Goal: Task Accomplishment & Management: Complete application form

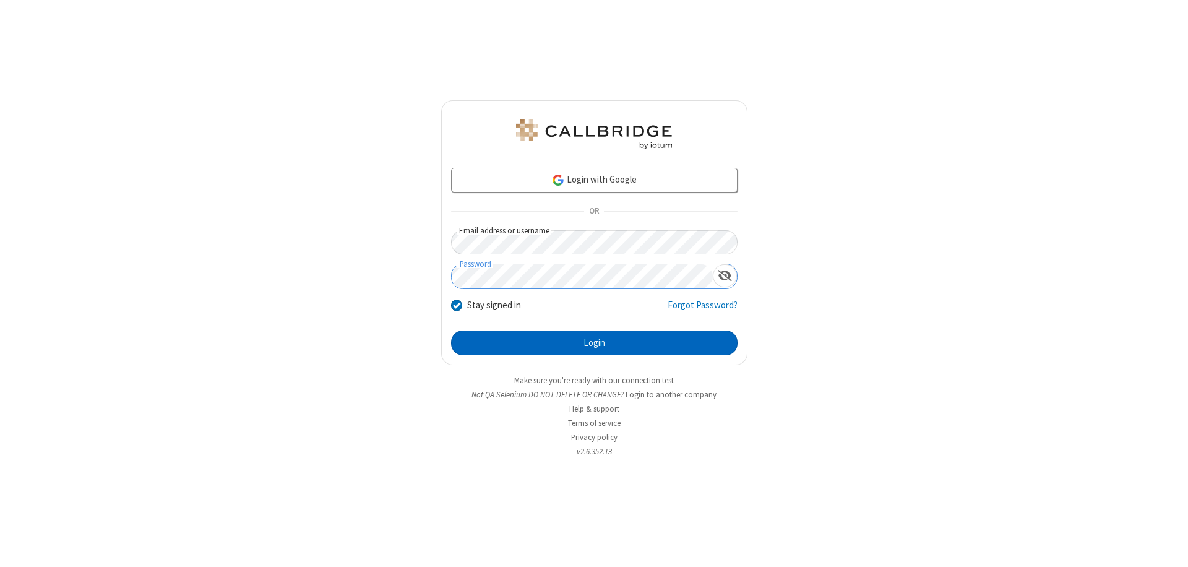
click at [594, 343] on button "Login" at bounding box center [594, 343] width 287 height 25
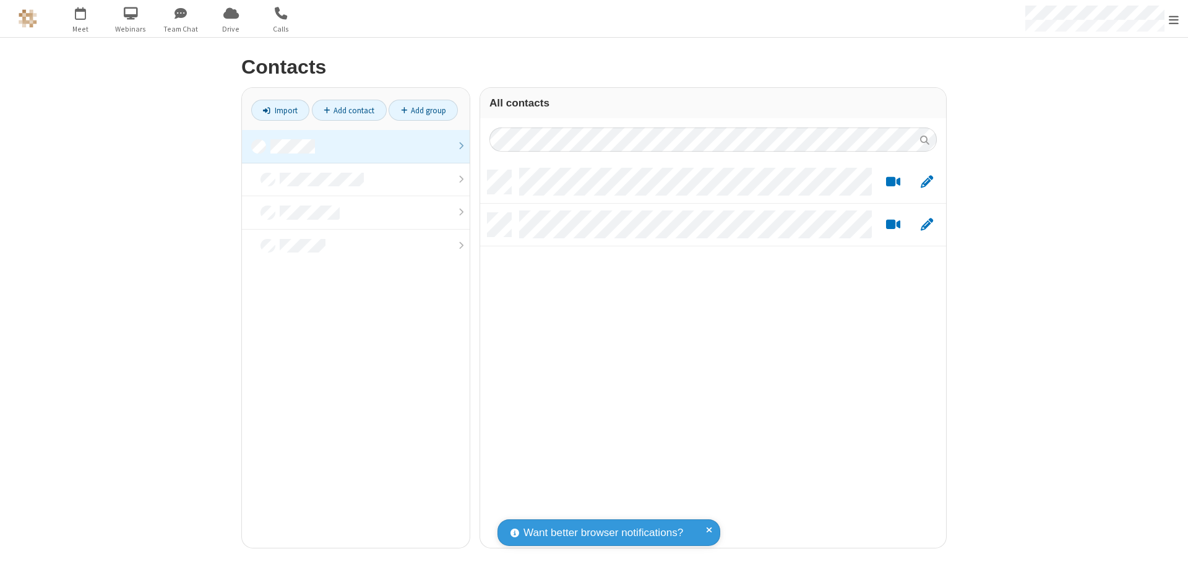
scroll to position [378, 457]
click at [356, 146] on link at bounding box center [356, 146] width 228 height 33
click at [349, 110] on link "Add contact" at bounding box center [349, 110] width 75 height 21
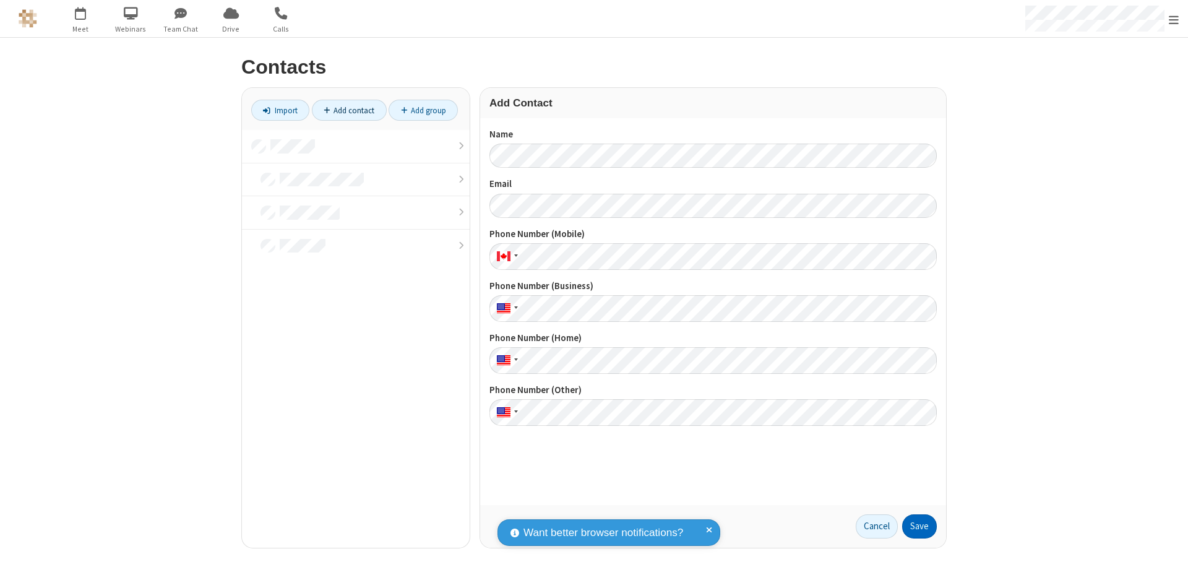
click at [920, 526] on button "Save" at bounding box center [919, 526] width 35 height 25
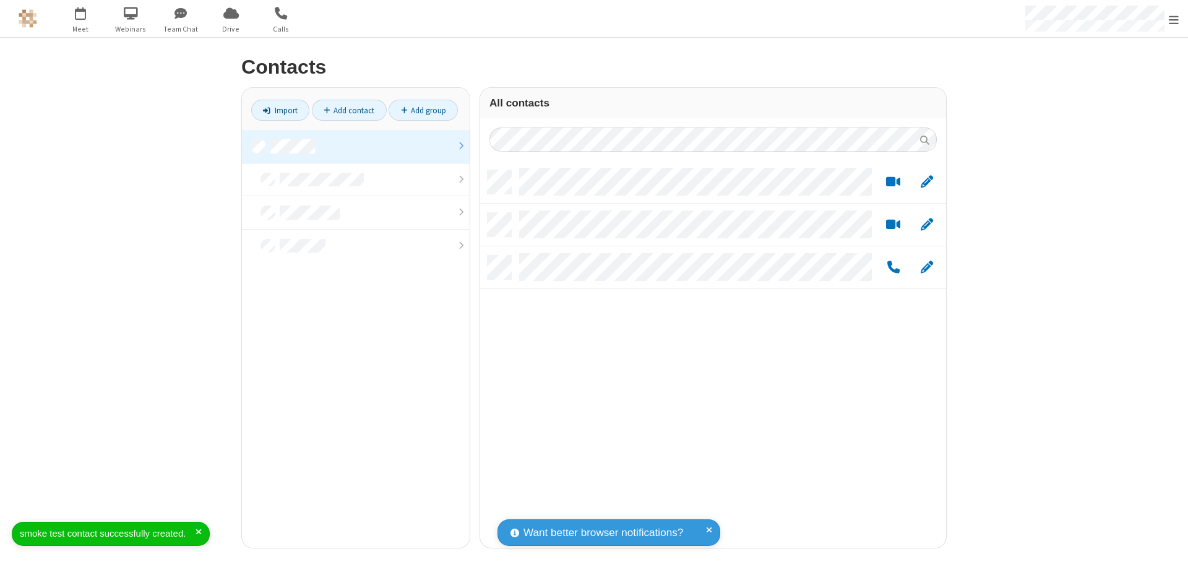
scroll to position [378, 457]
click at [349, 110] on link "Add contact" at bounding box center [349, 110] width 75 height 21
